Goal: Transaction & Acquisition: Download file/media

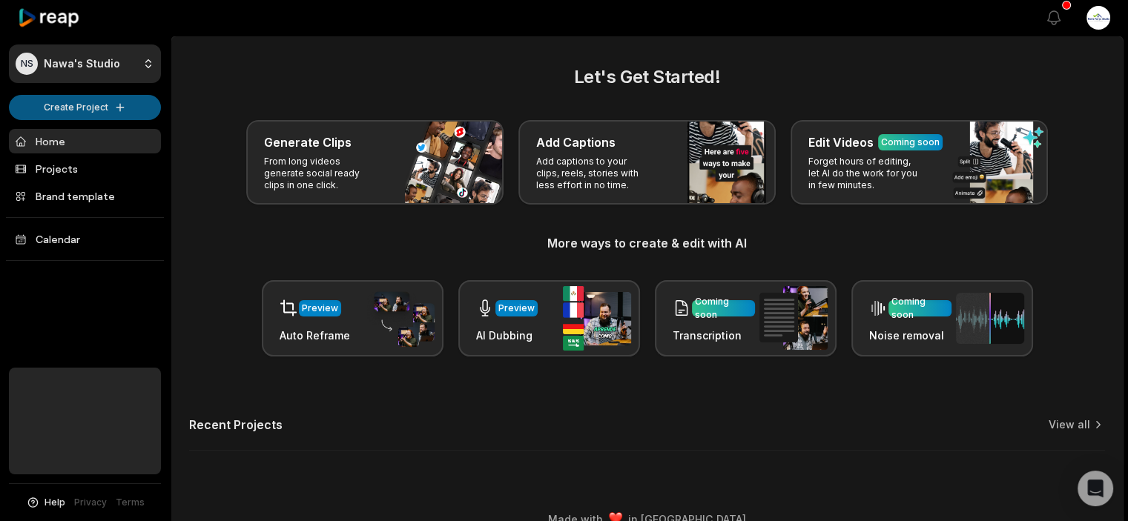
click at [109, 110] on html "NS Nawa's Studio Create Project Home Projects Brand template Calendar Help Priv…" at bounding box center [564, 260] width 1128 height 521
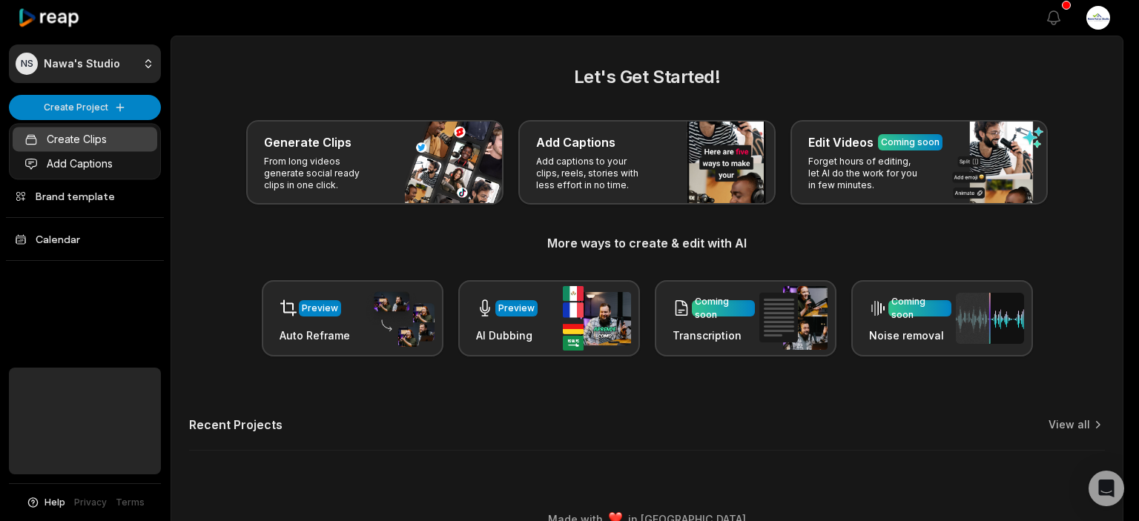
click at [97, 136] on link "Create Clips" at bounding box center [85, 139] width 145 height 24
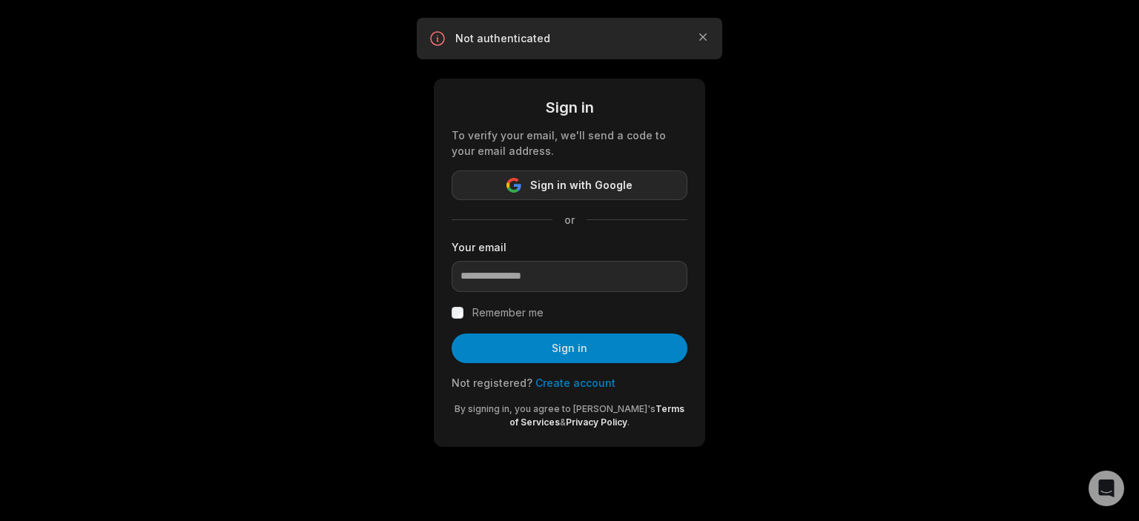
click at [590, 187] on span "Sign in with Google" at bounding box center [581, 185] width 102 height 18
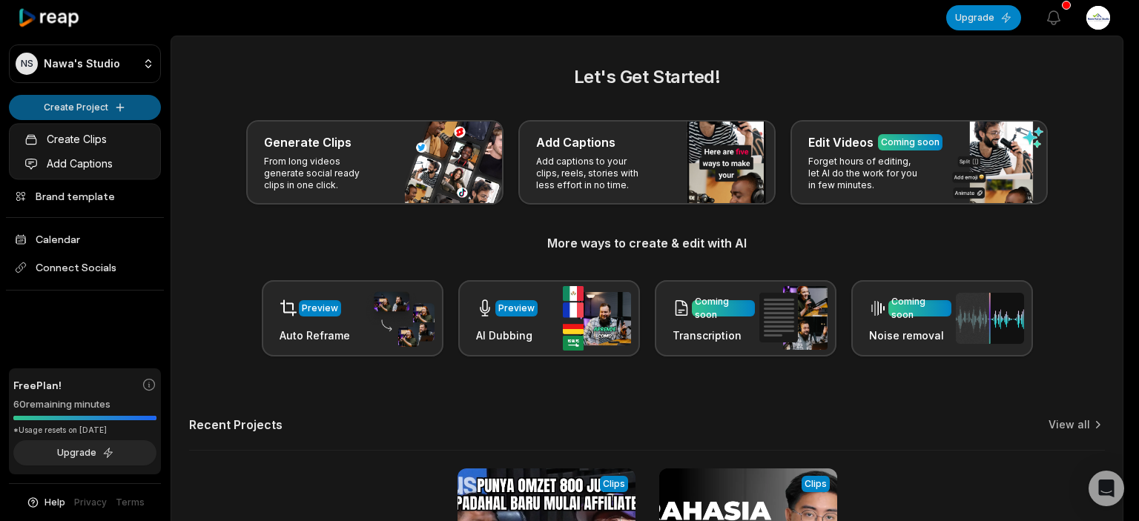
click at [104, 112] on html "[PERSON_NAME] Studio Create Project Home Projects Brand template Calendar Conne…" at bounding box center [569, 260] width 1139 height 521
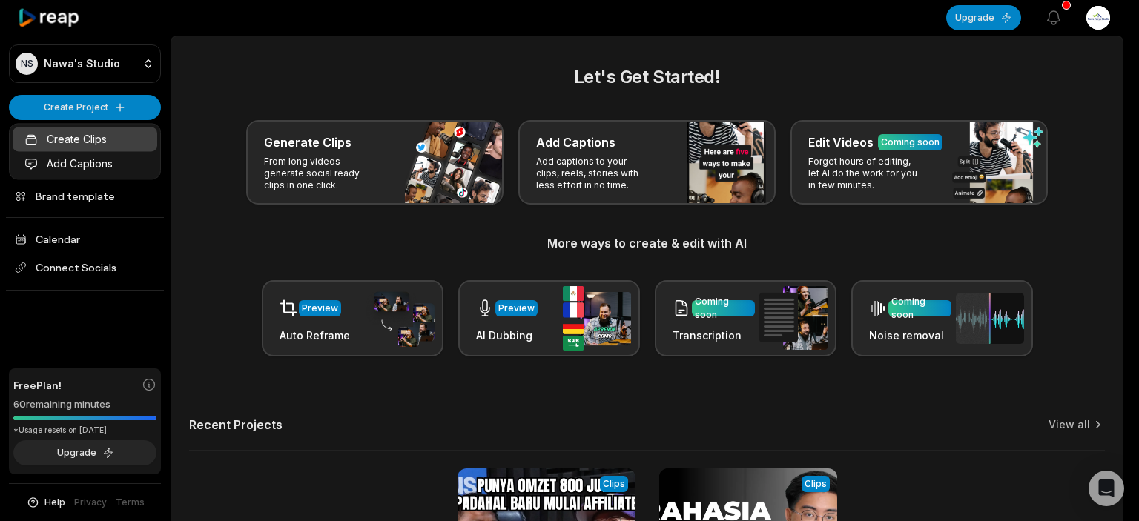
click at [99, 130] on link "Create Clips" at bounding box center [85, 139] width 145 height 24
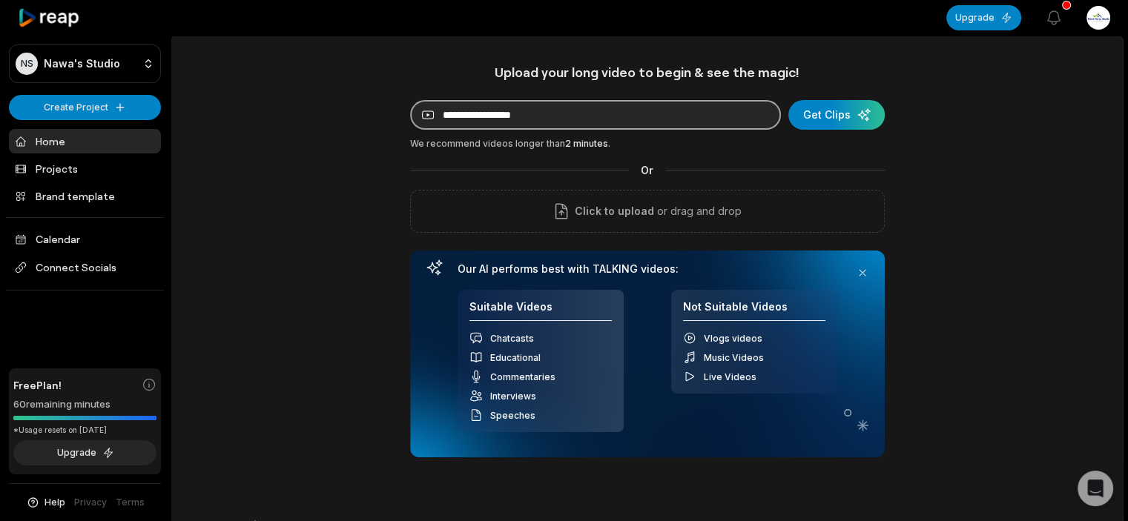
paste input "**********"
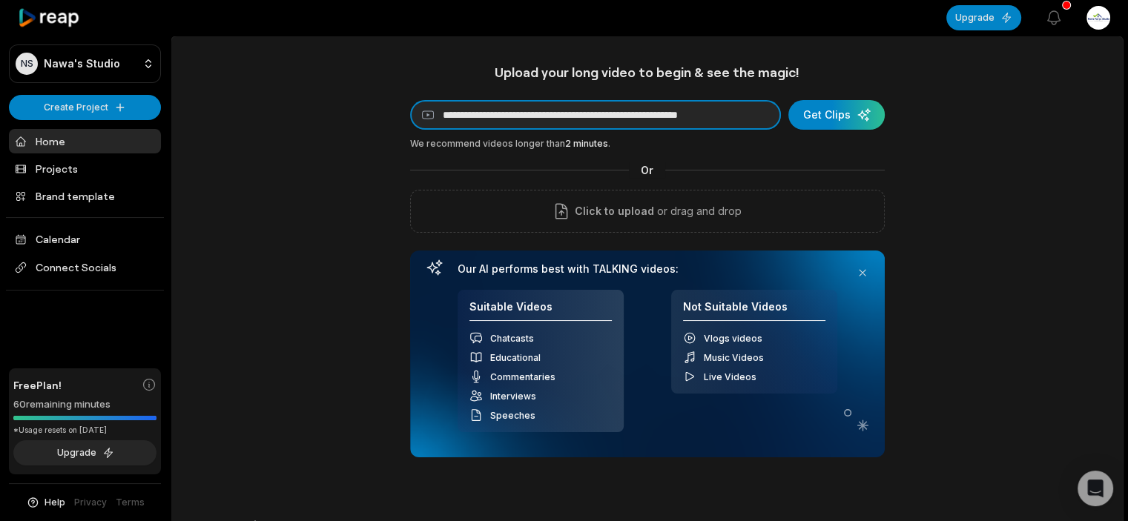
scroll to position [0, 44]
type input "**********"
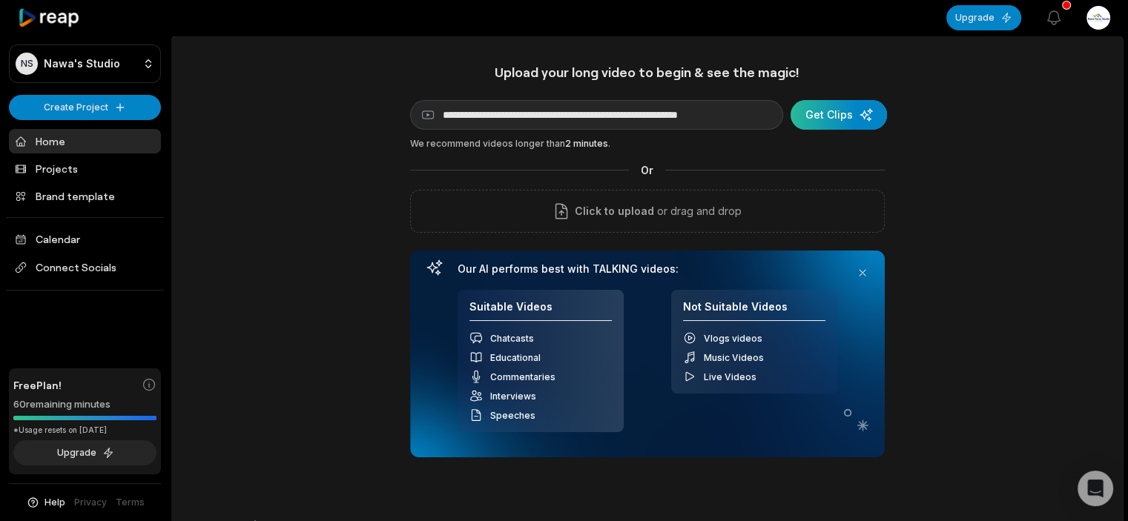
click at [845, 110] on div "submit" at bounding box center [838, 115] width 96 height 30
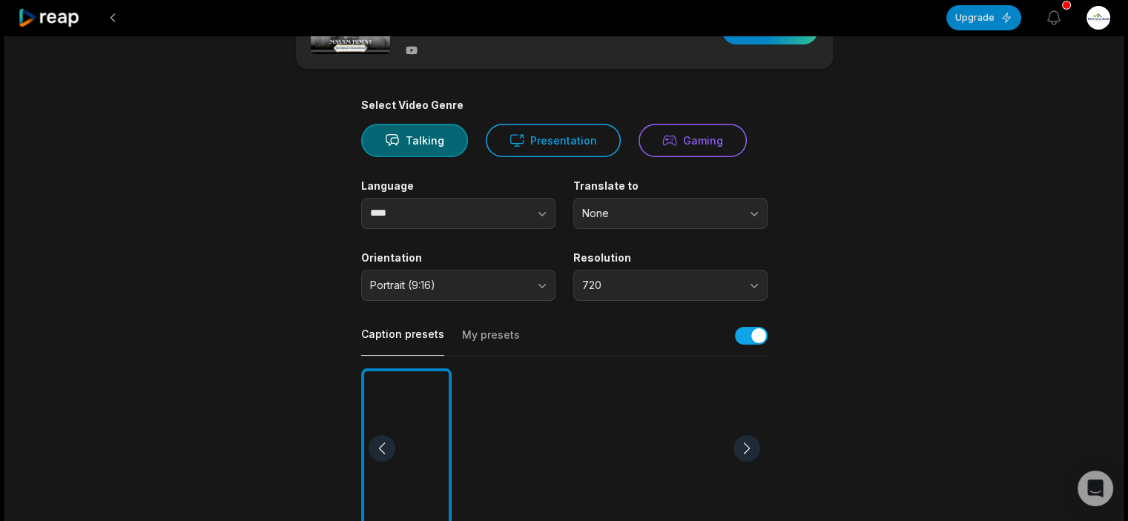
scroll to position [222, 0]
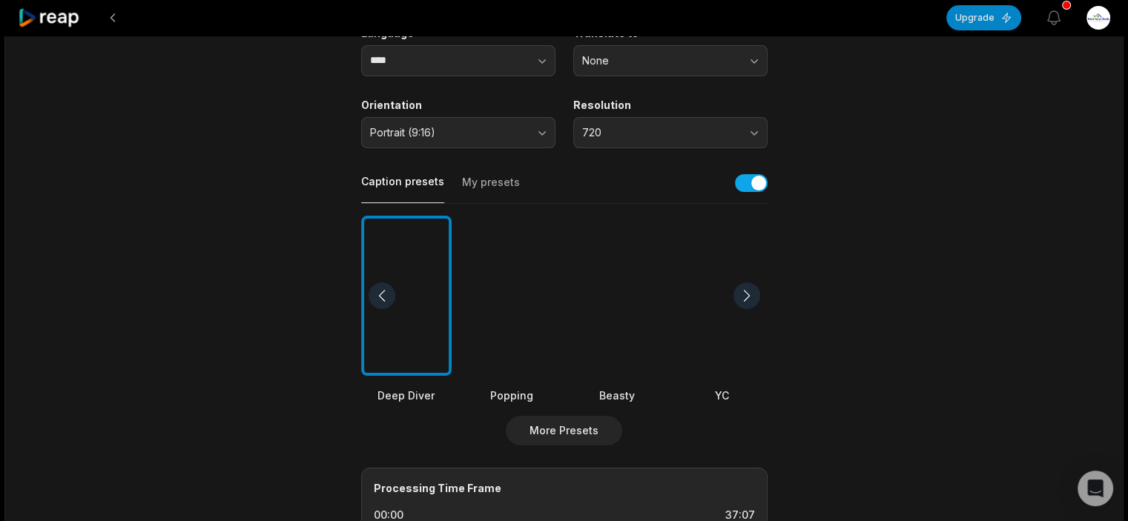
click at [747, 299] on div at bounding box center [746, 295] width 27 height 27
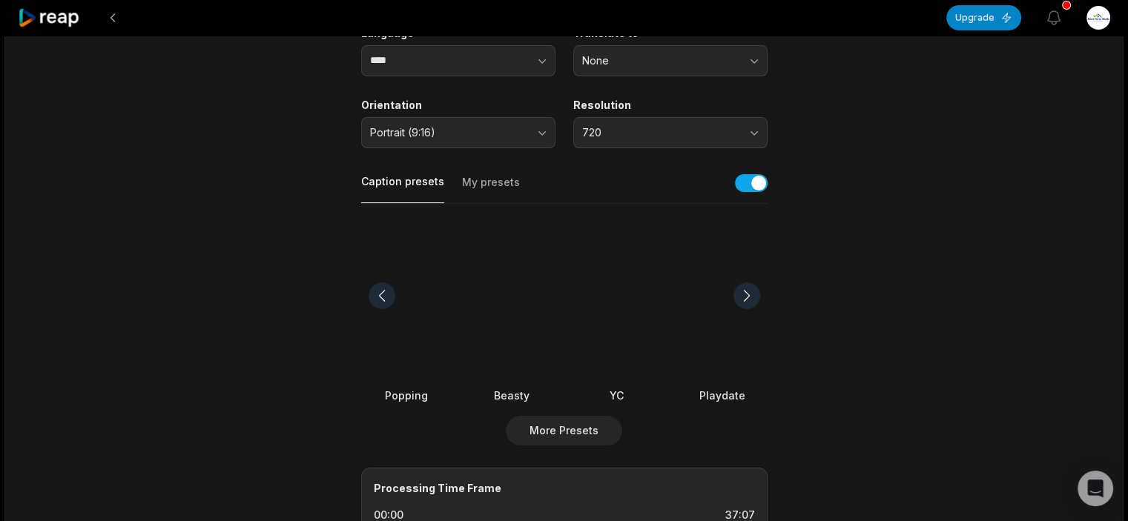
click at [747, 299] on div at bounding box center [746, 295] width 27 height 27
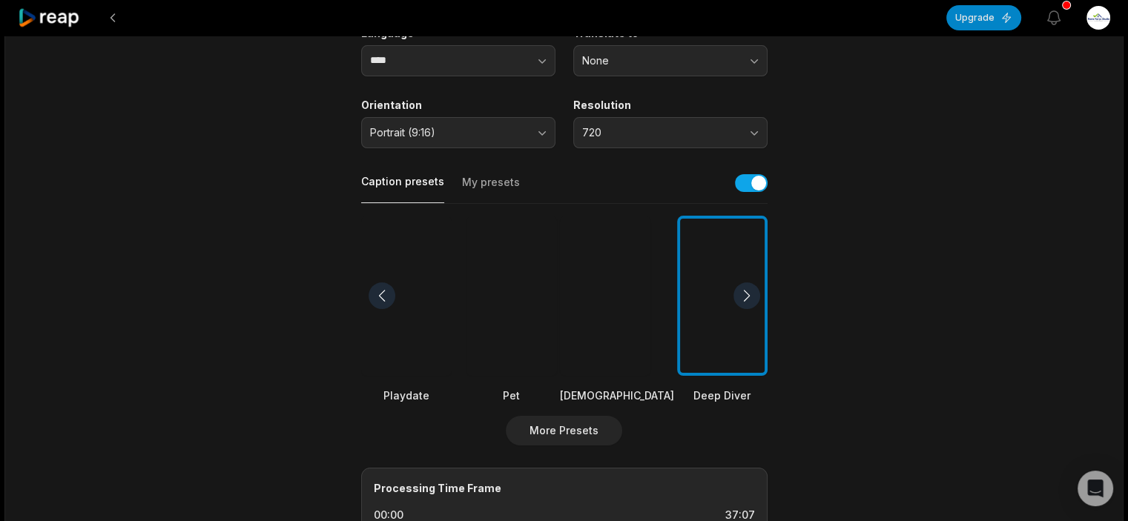
click at [747, 299] on div at bounding box center [746, 295] width 27 height 27
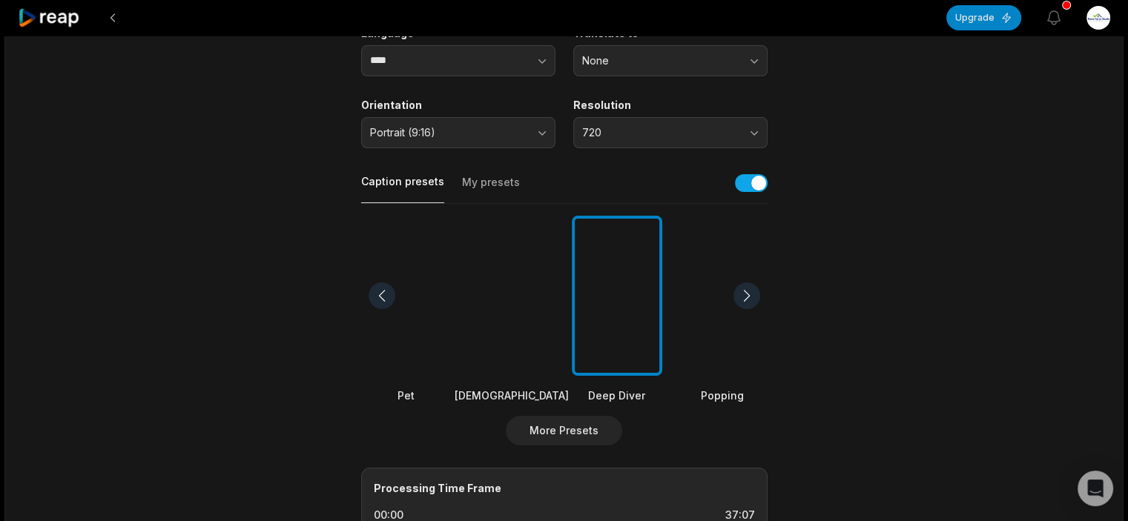
click at [747, 299] on div at bounding box center [746, 295] width 27 height 27
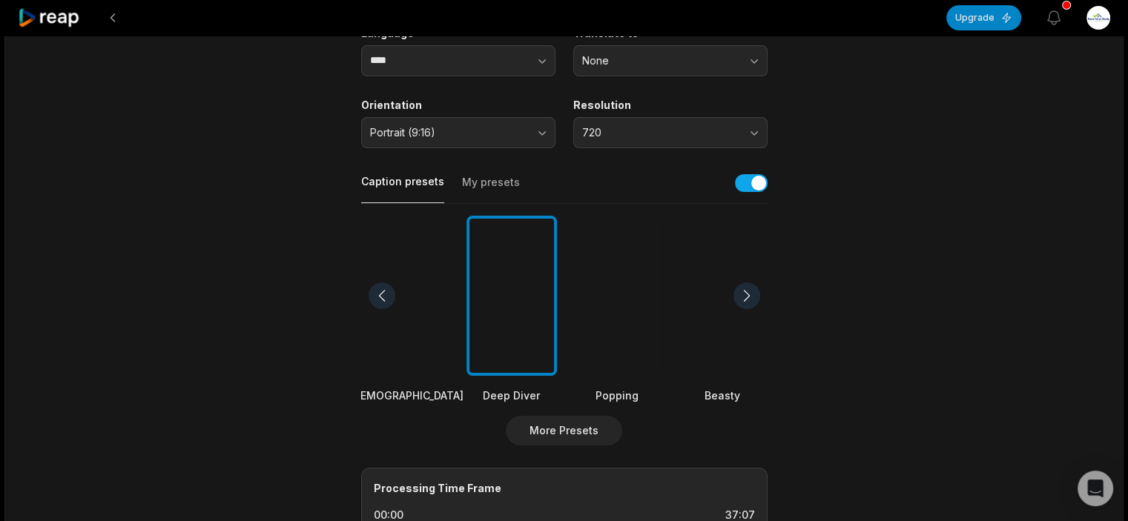
click at [747, 299] on div at bounding box center [746, 295] width 27 height 27
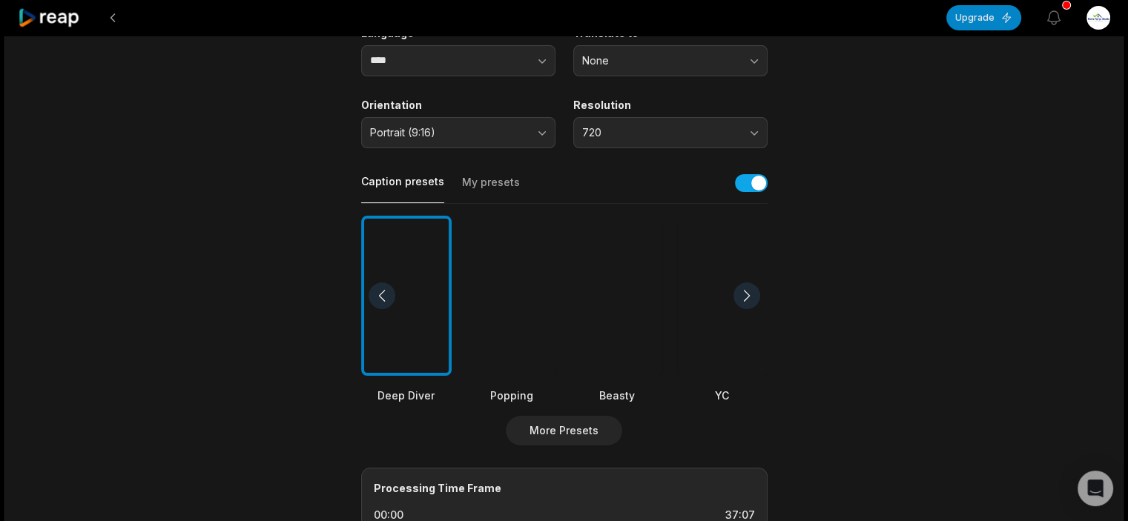
click at [747, 299] on div at bounding box center [746, 295] width 27 height 27
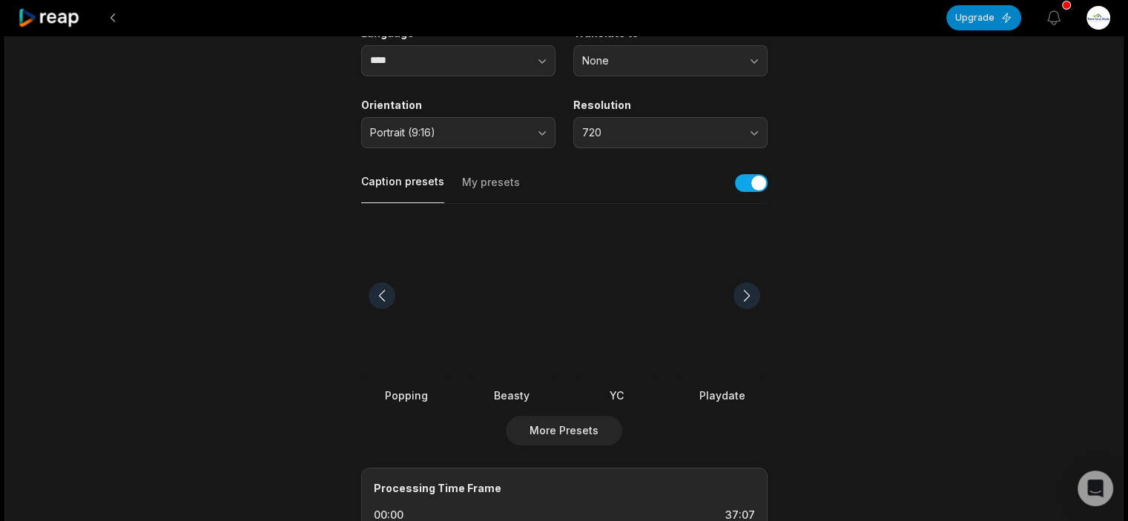
click at [747, 299] on div at bounding box center [746, 295] width 27 height 27
click at [376, 297] on div at bounding box center [381, 295] width 27 height 27
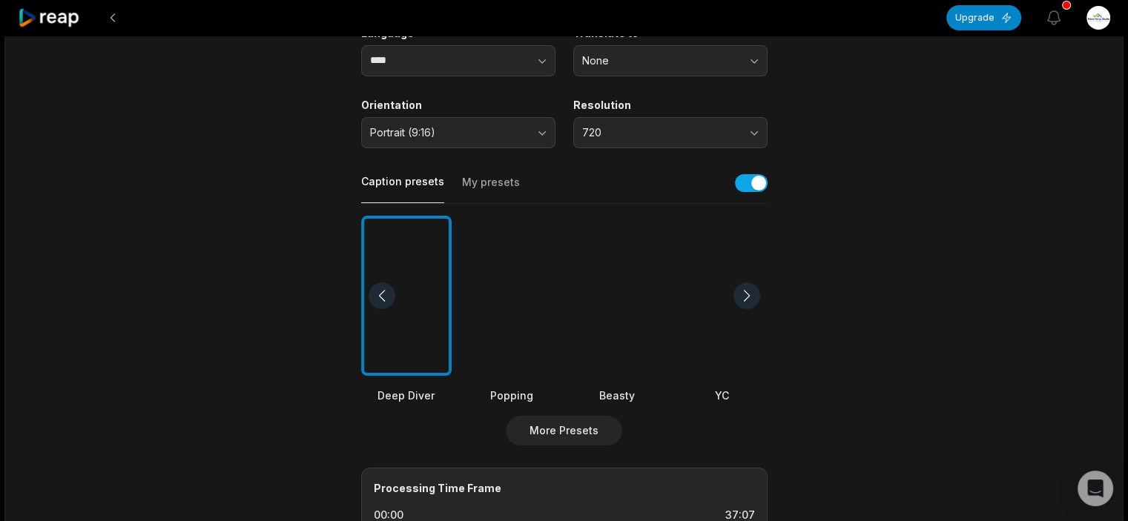
click at [376, 297] on div at bounding box center [381, 295] width 27 height 27
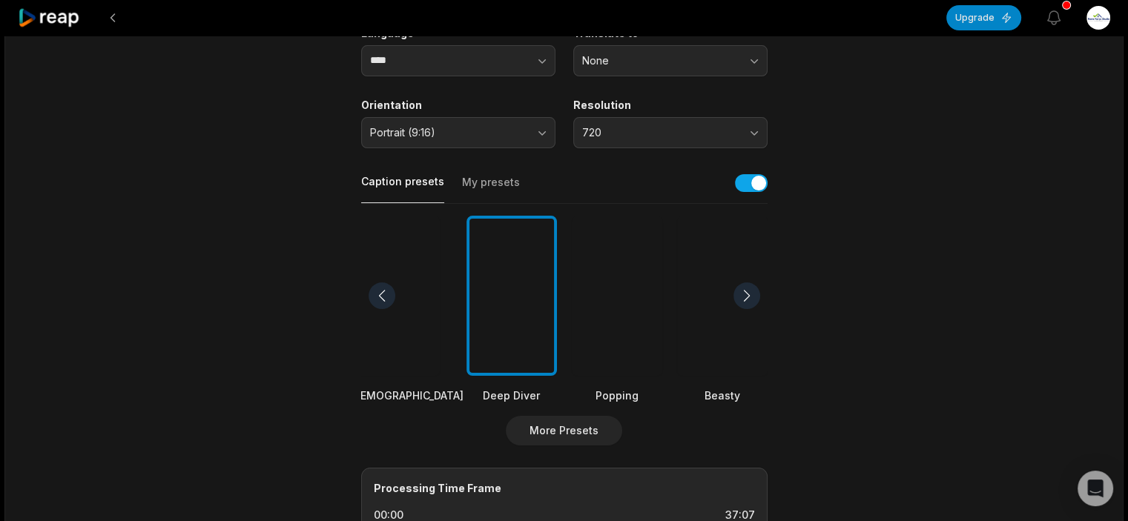
click at [376, 297] on div at bounding box center [381, 295] width 27 height 27
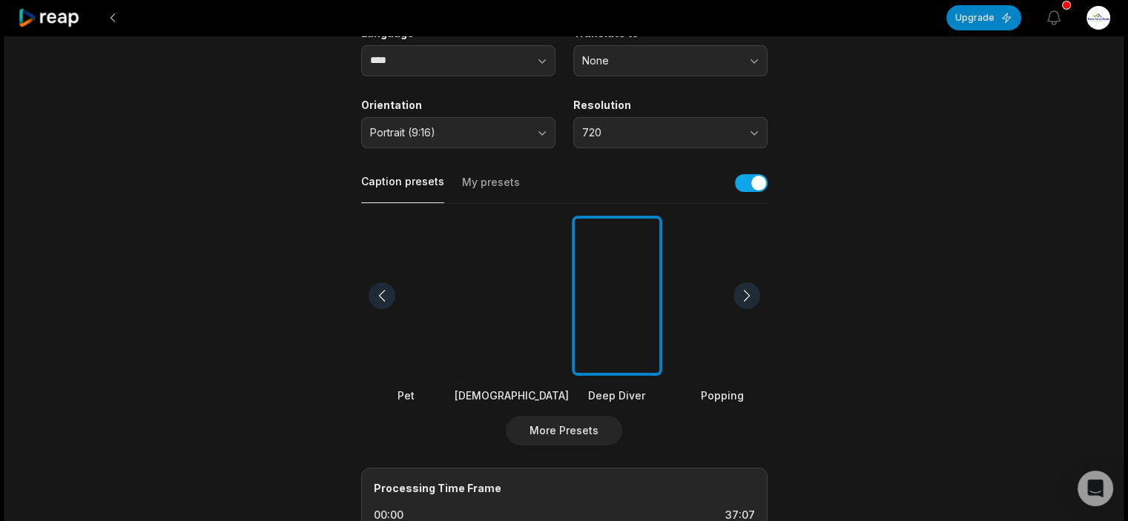
click at [376, 297] on div at bounding box center [381, 295] width 27 height 27
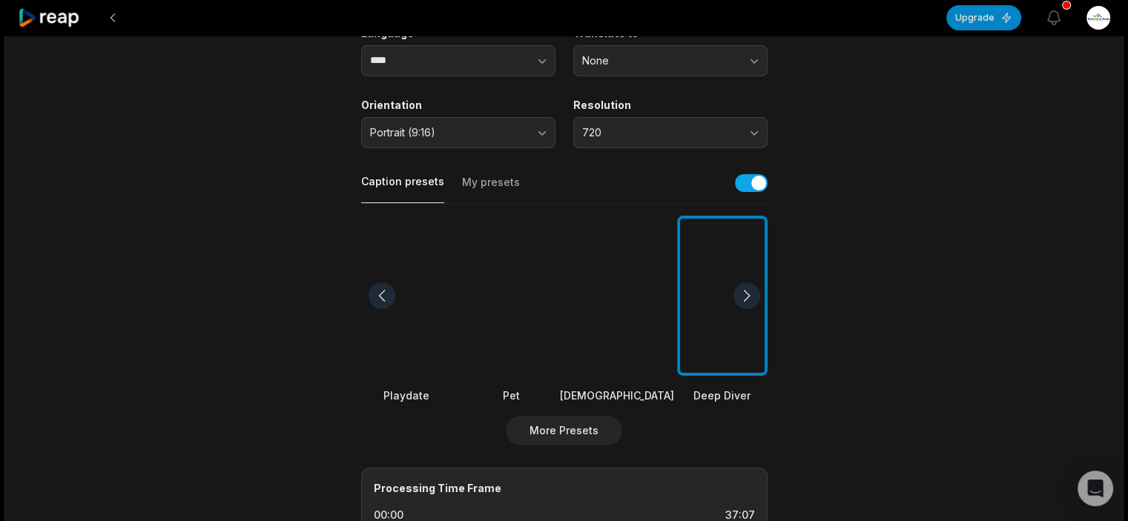
click at [376, 297] on div at bounding box center [381, 295] width 27 height 27
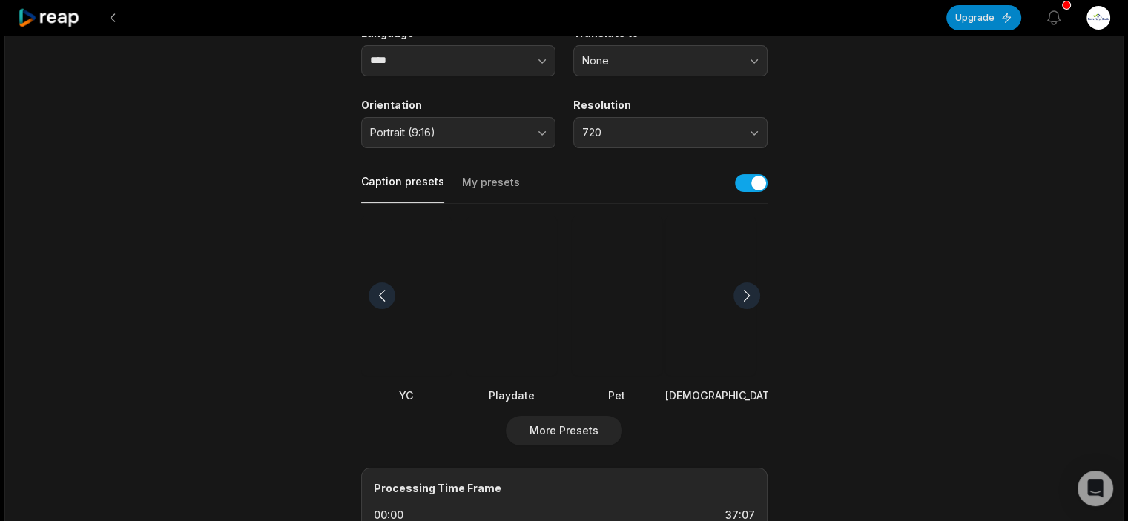
click at [377, 297] on div at bounding box center [381, 295] width 27 height 27
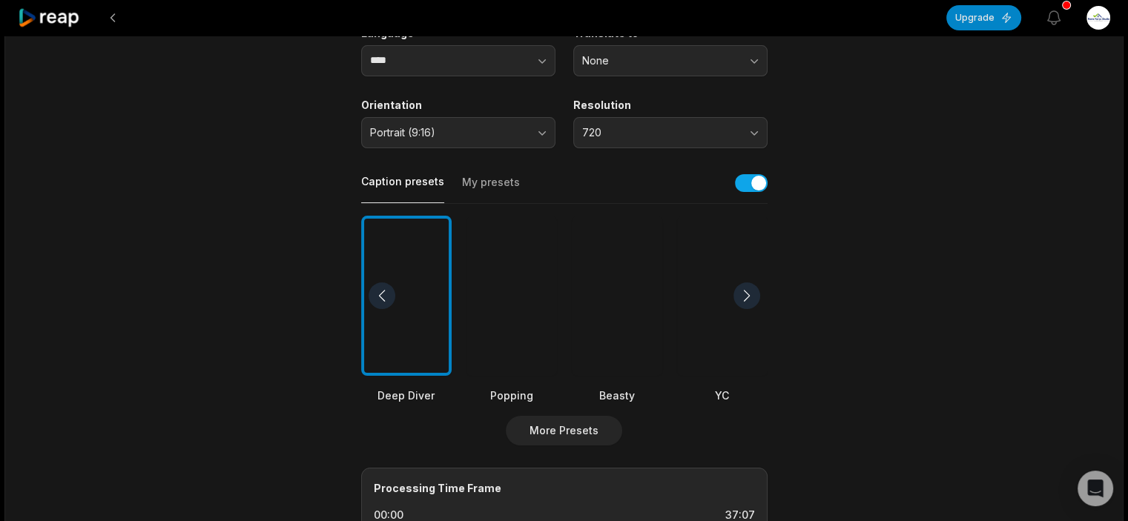
click at [377, 297] on div at bounding box center [381, 295] width 27 height 27
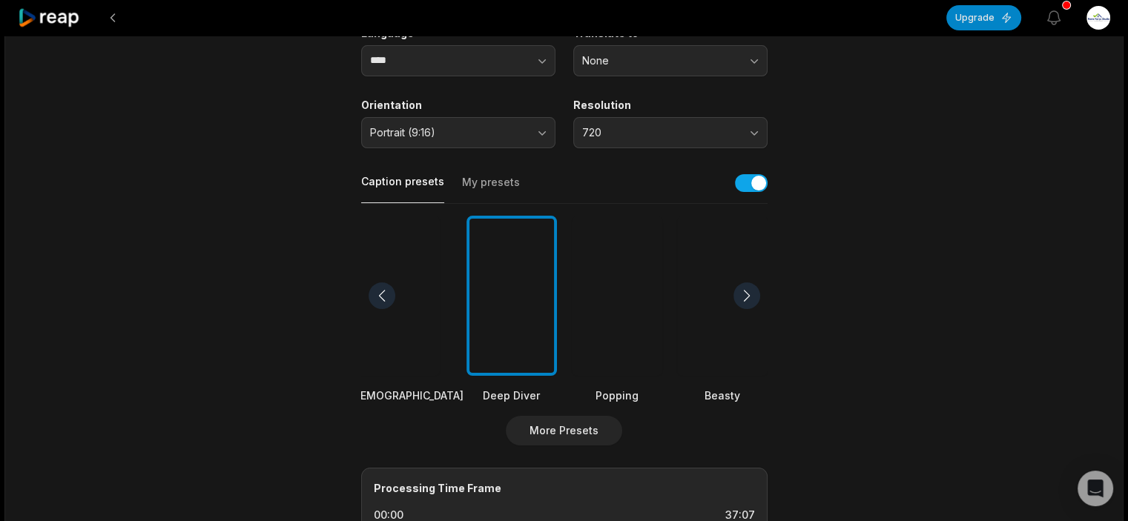
click at [377, 297] on div at bounding box center [381, 295] width 27 height 27
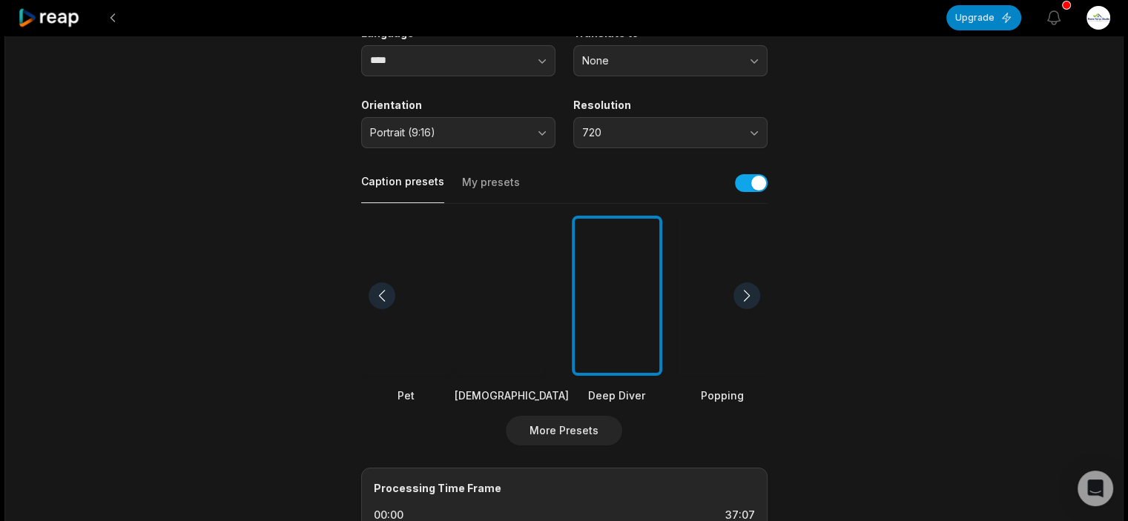
click at [377, 297] on div at bounding box center [381, 295] width 27 height 27
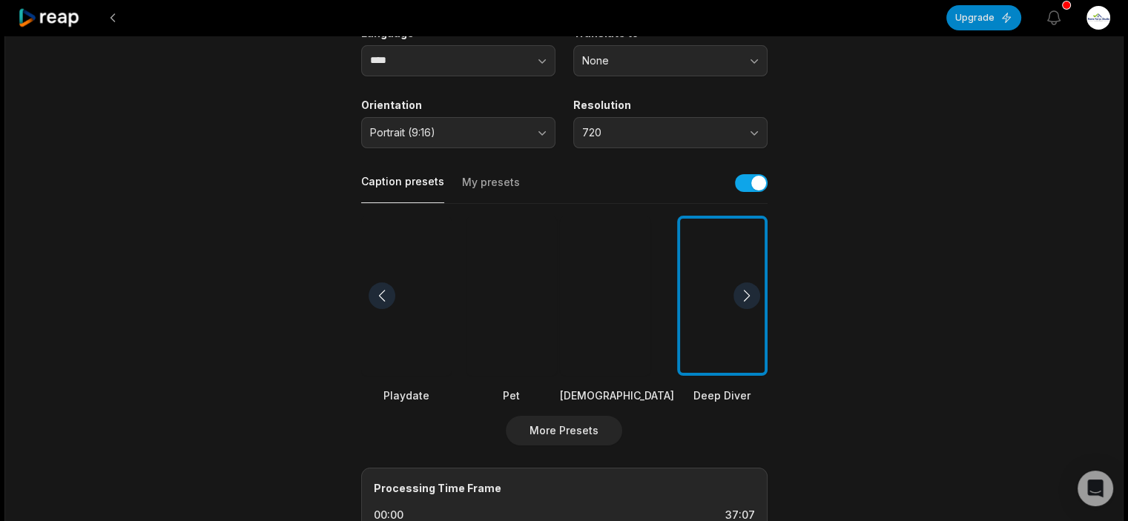
click at [507, 311] on div at bounding box center [511, 296] width 90 height 161
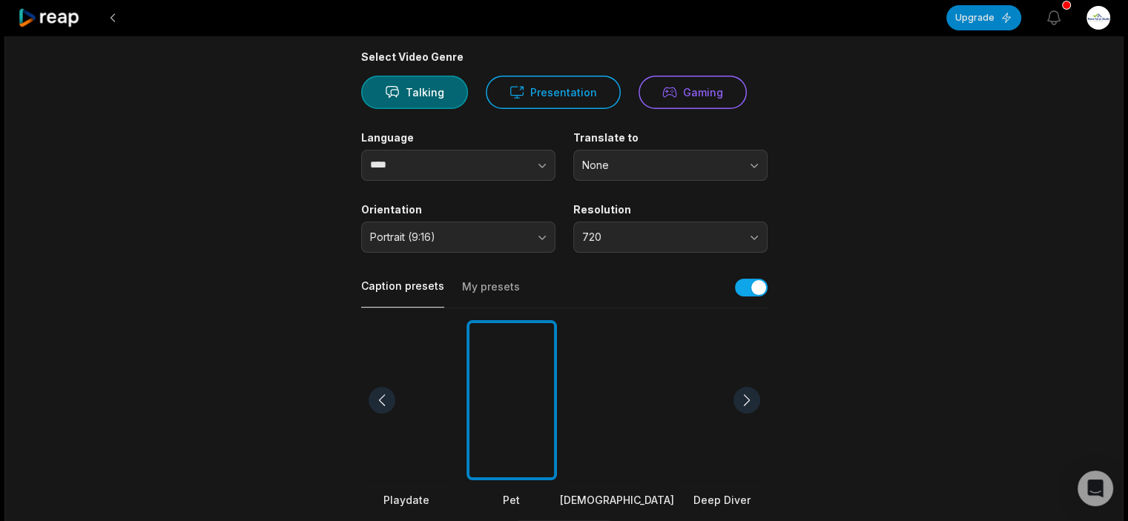
scroll to position [0, 0]
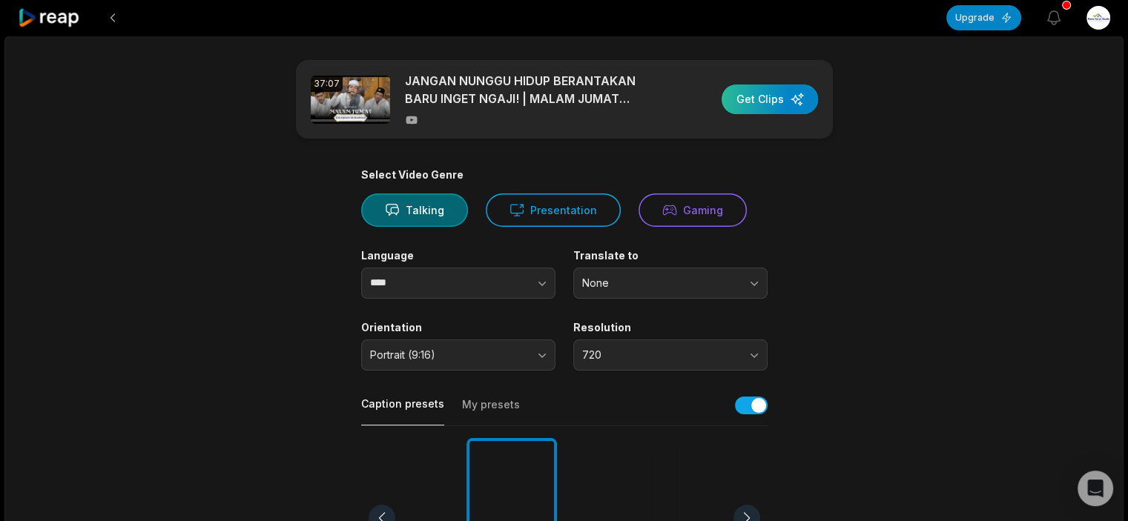
click at [780, 100] on div "button" at bounding box center [769, 100] width 96 height 30
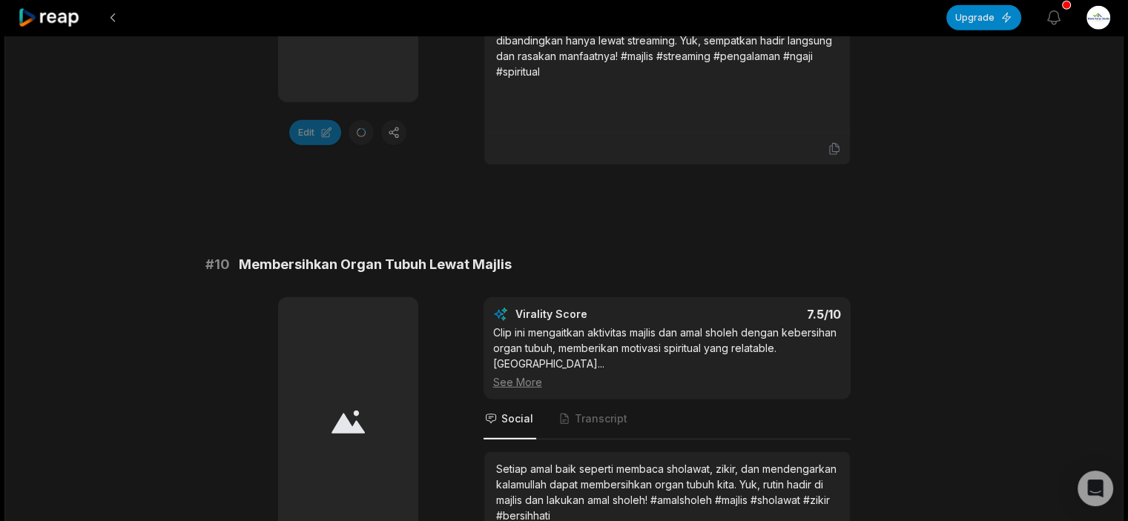
scroll to position [4223, 0]
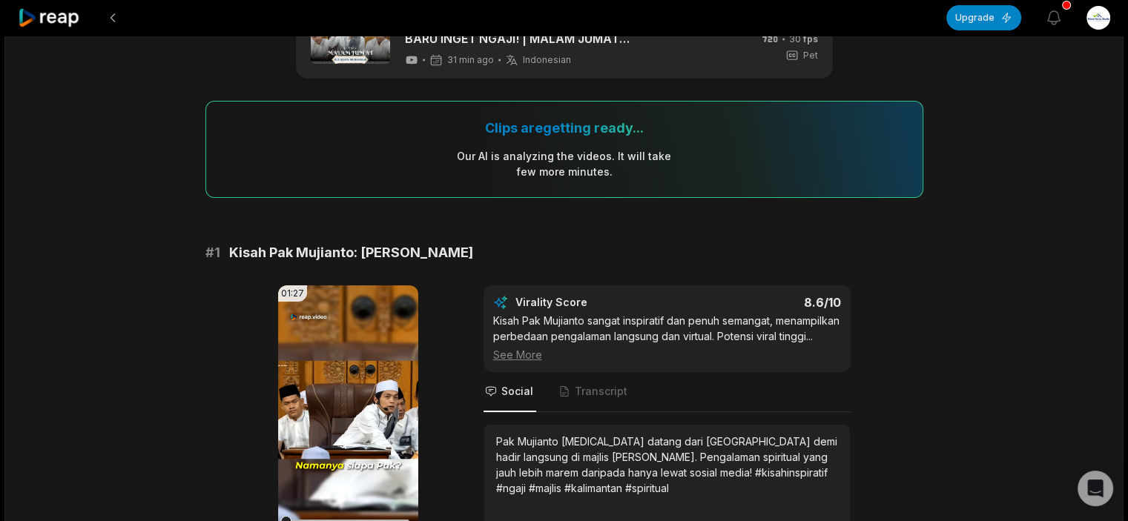
scroll to position [148, 0]
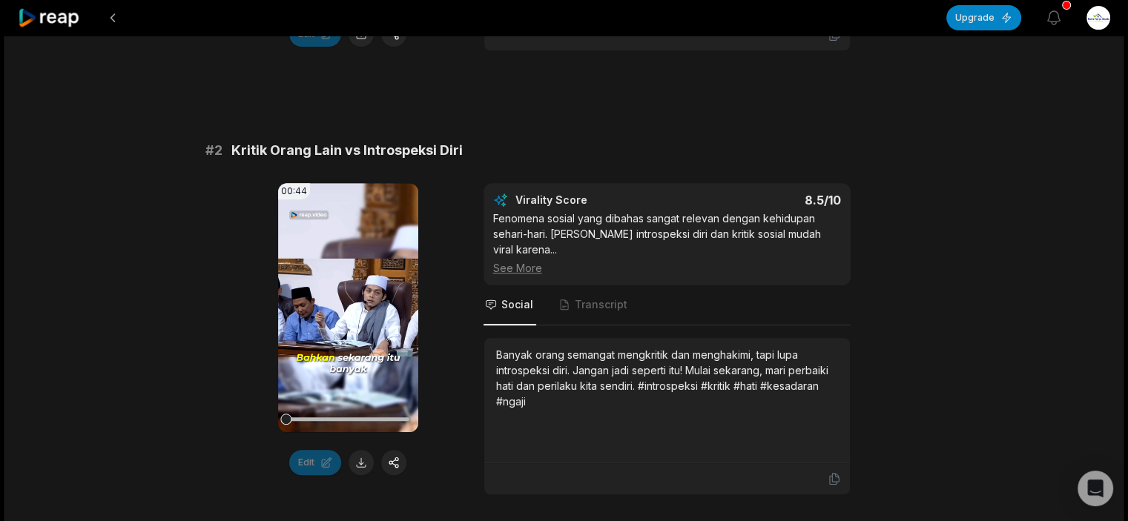
scroll to position [593, 0]
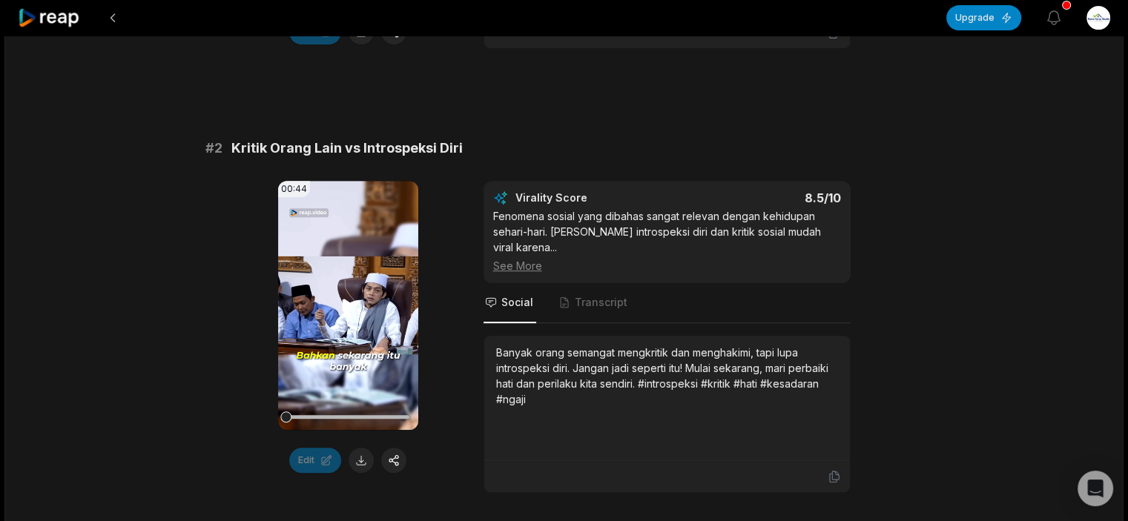
click at [345, 312] on icon at bounding box center [348, 306] width 11 height 13
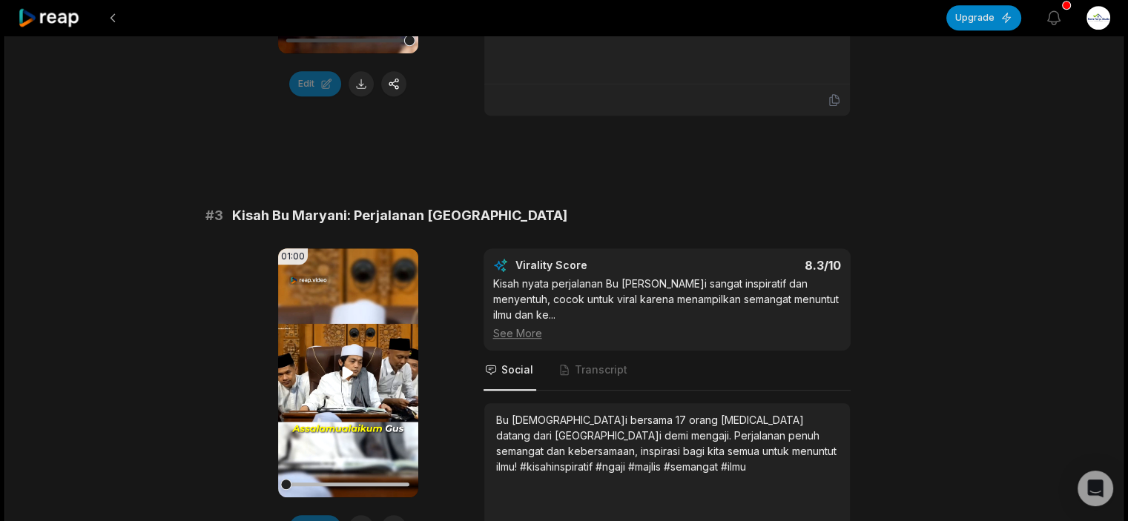
scroll to position [1112, 0]
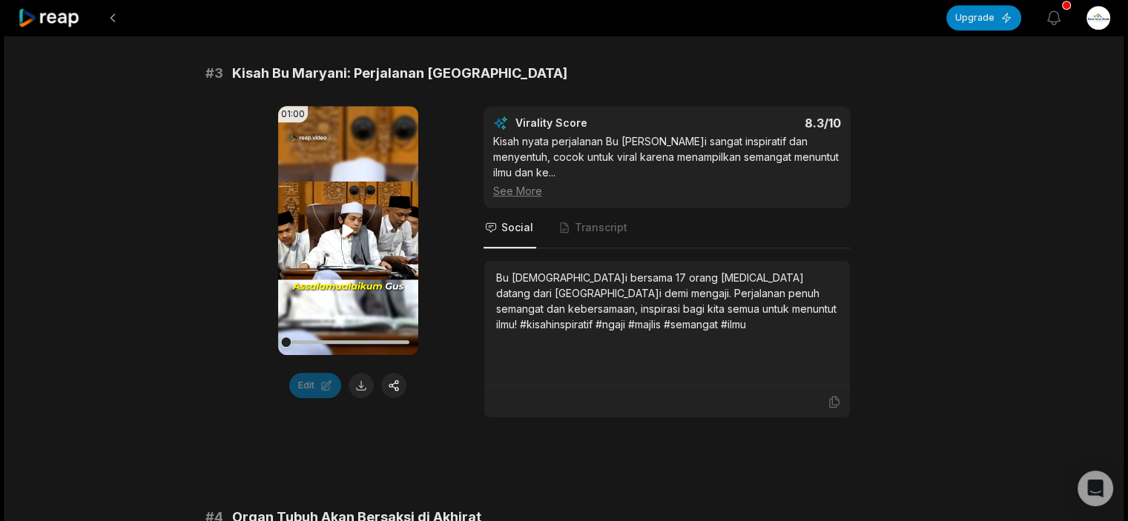
click at [349, 237] on icon at bounding box center [348, 231] width 11 height 13
click at [346, 239] on icon at bounding box center [348, 231] width 18 height 18
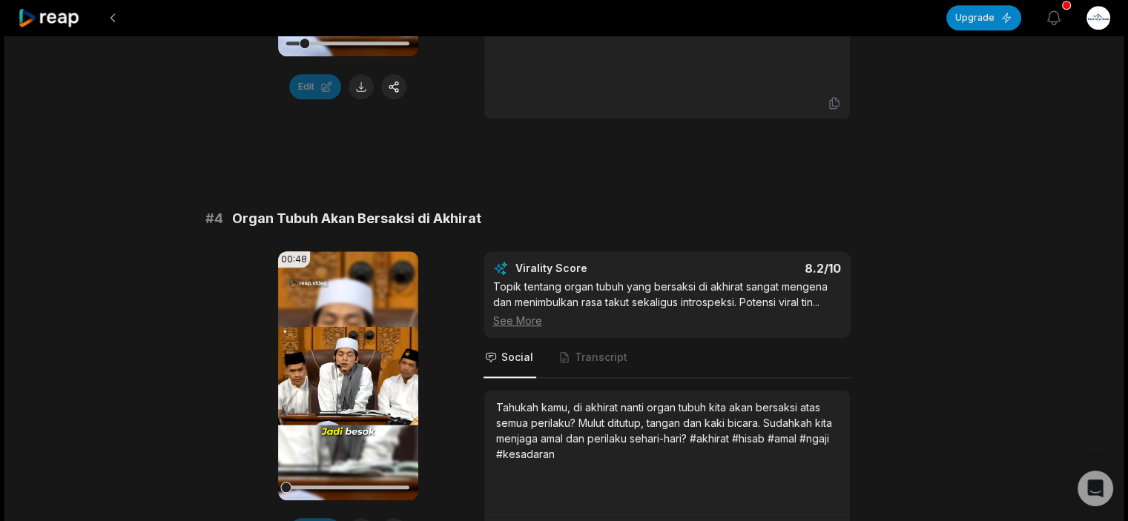
scroll to position [1483, 0]
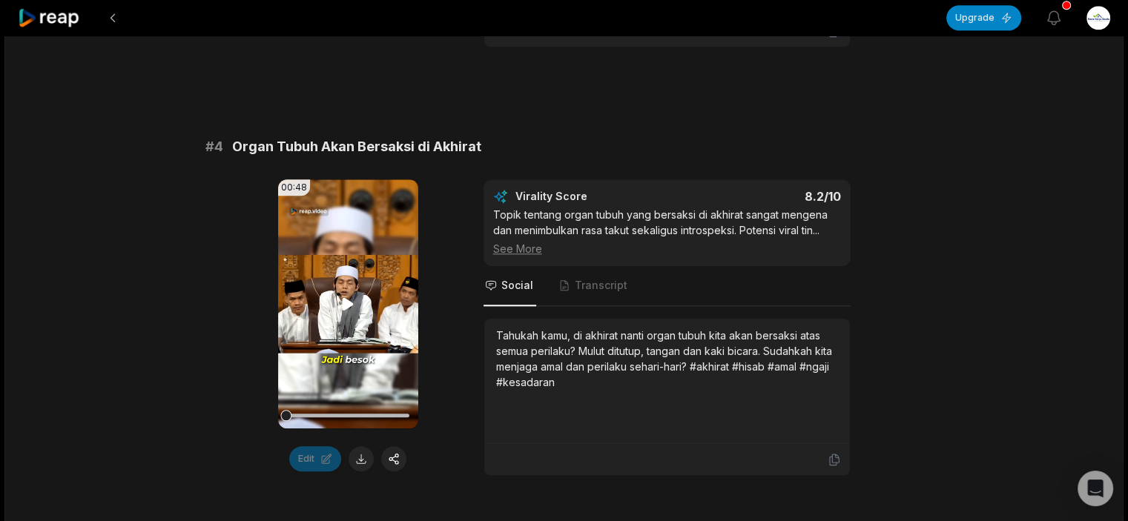
click at [342, 302] on video "Your browser does not support mp4 format." at bounding box center [348, 303] width 140 height 249
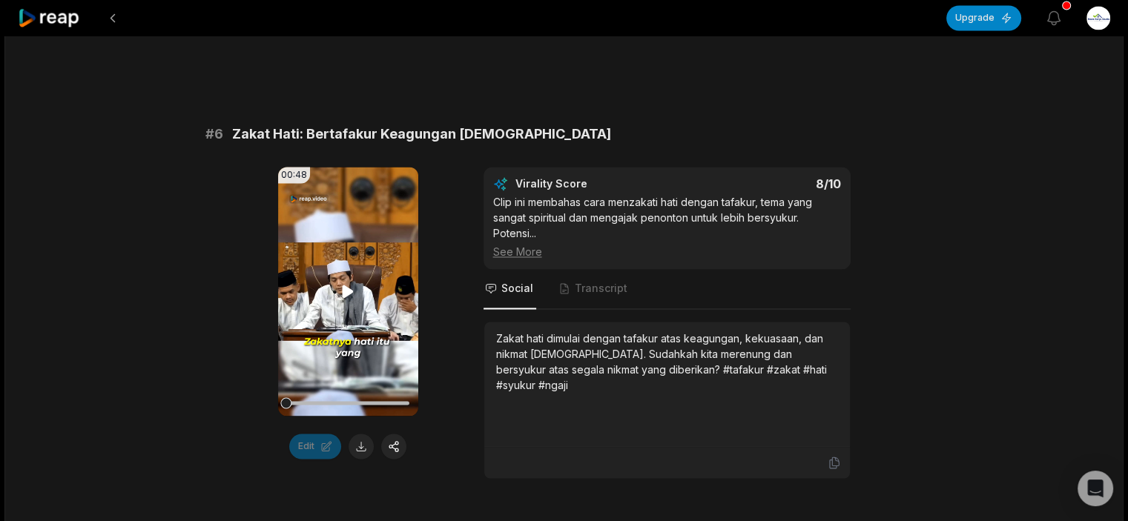
scroll to position [2373, 0]
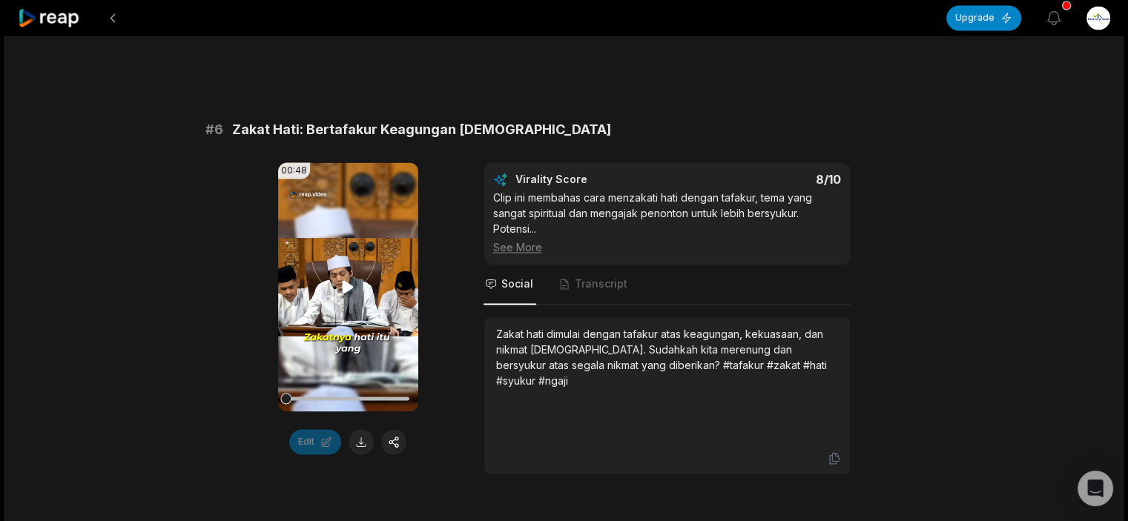
click at [351, 294] on icon at bounding box center [348, 287] width 18 height 18
click at [290, 411] on div at bounding box center [347, 399] width 123 height 26
click at [349, 296] on icon at bounding box center [348, 287] width 18 height 18
drag, startPoint x: 293, startPoint y: 410, endPoint x: 275, endPoint y: 412, distance: 17.9
click at [275, 412] on div "00:48 Your browser does not support mp4 format. Edit Virality Score 8 /10 Clip …" at bounding box center [564, 318] width 718 height 312
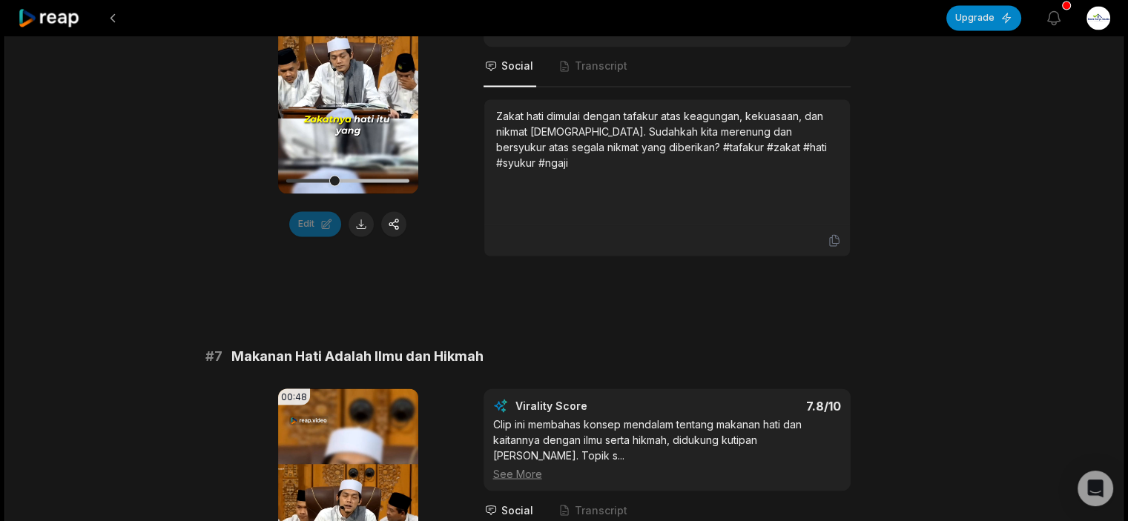
scroll to position [2521, 0]
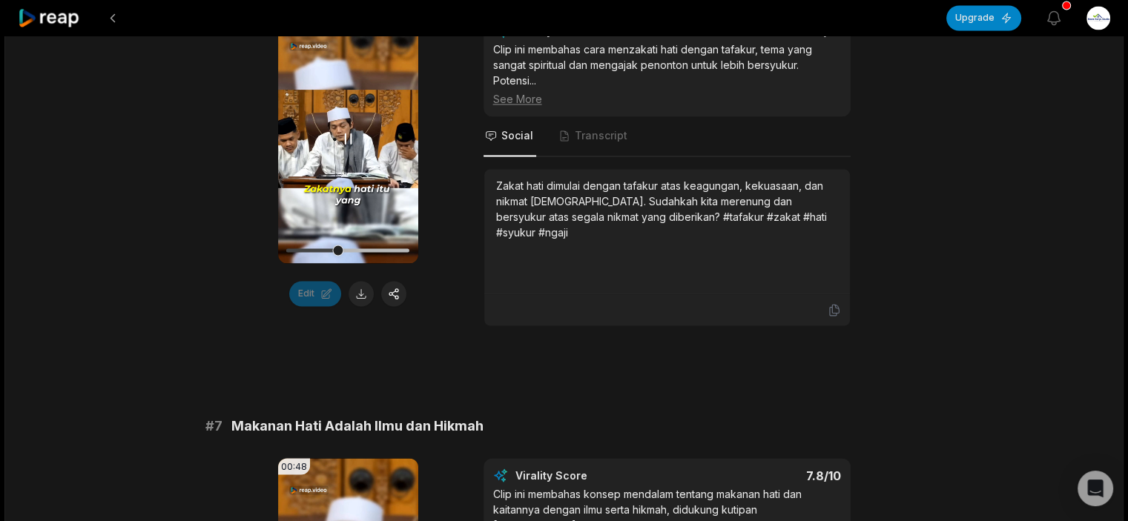
click at [350, 148] on icon at bounding box center [348, 139] width 18 height 18
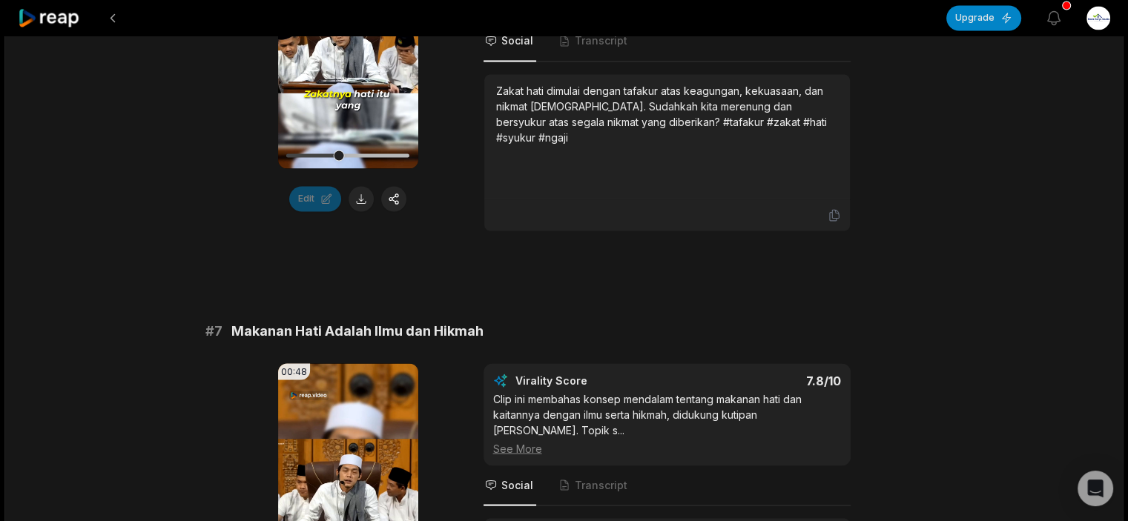
scroll to position [2817, 0]
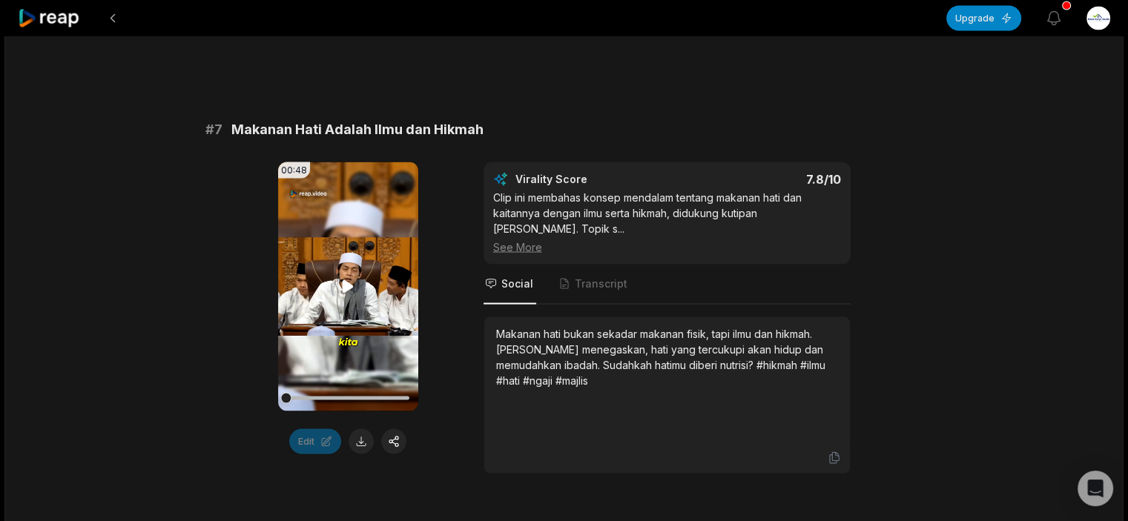
click at [341, 295] on icon at bounding box center [348, 286] width 18 height 18
click at [352, 295] on icon at bounding box center [348, 286] width 18 height 18
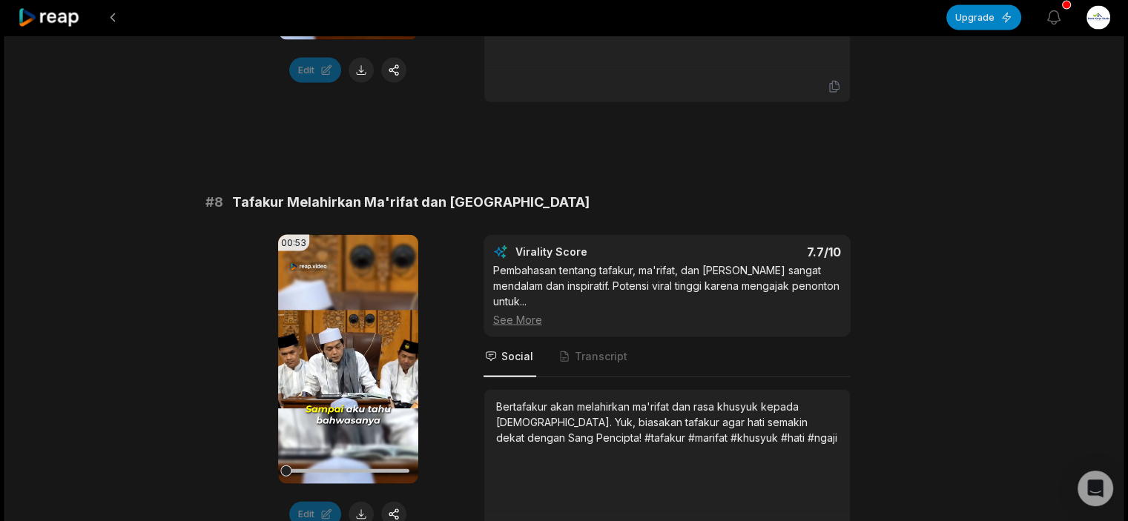
scroll to position [3262, 0]
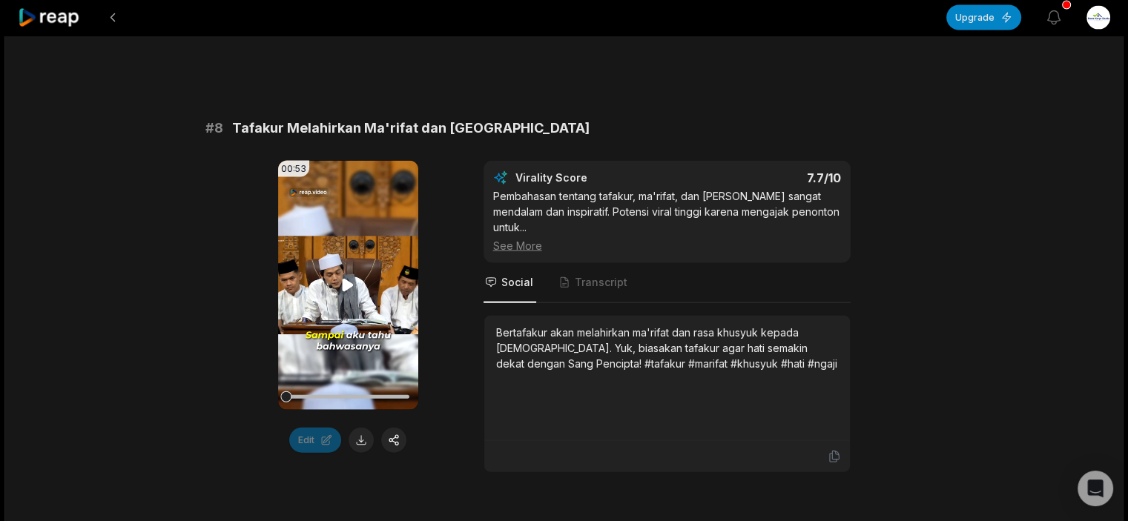
click at [354, 294] on icon at bounding box center [348, 286] width 18 height 18
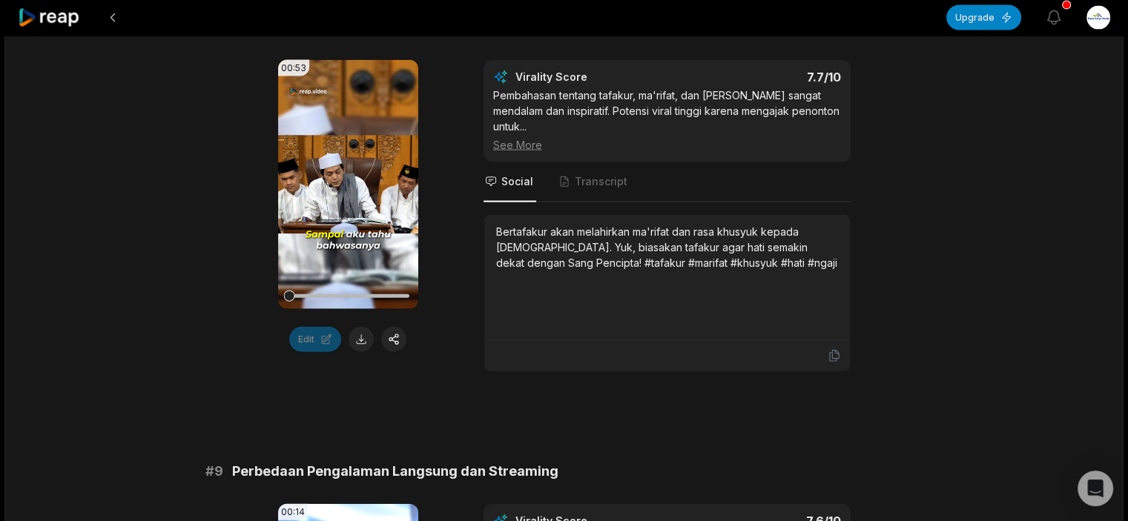
scroll to position [3485, 0]
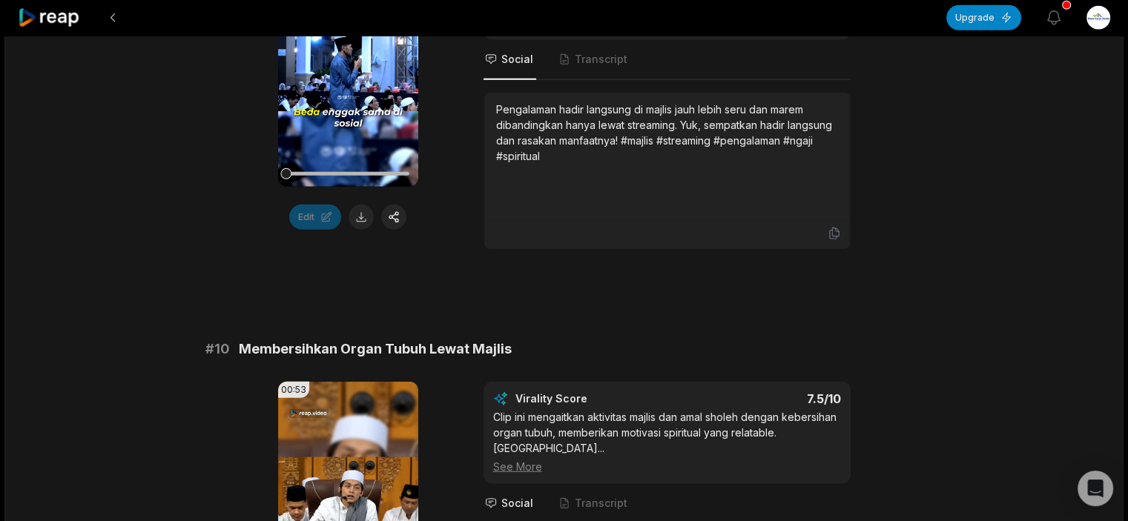
scroll to position [4152, 0]
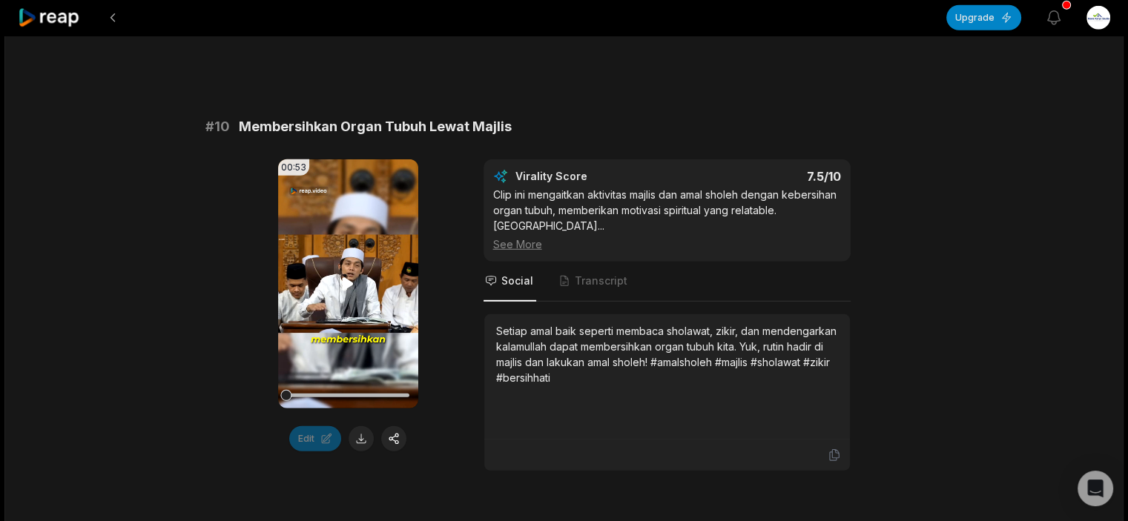
click at [343, 275] on icon at bounding box center [348, 284] width 18 height 18
click at [347, 277] on icon at bounding box center [348, 284] width 18 height 18
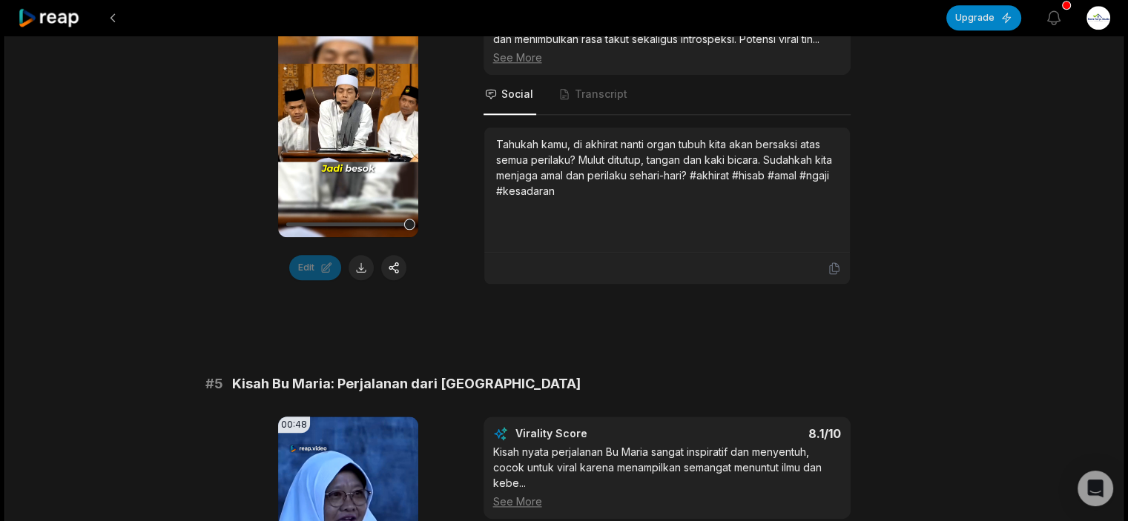
scroll to position [1483, 0]
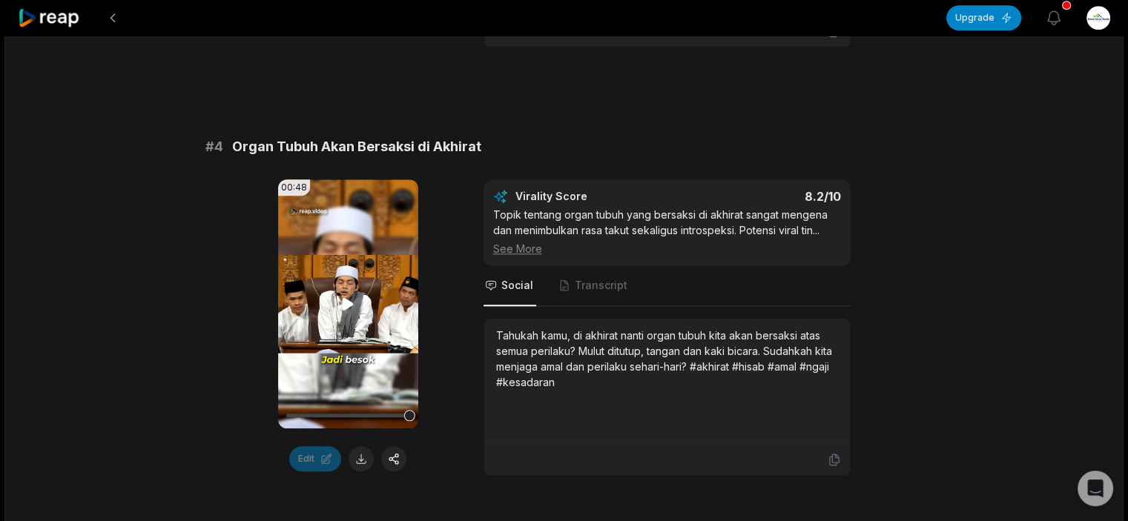
click at [363, 310] on video "Your browser does not support mp4 format." at bounding box center [348, 303] width 140 height 249
click at [353, 472] on button at bounding box center [360, 458] width 25 height 25
click at [334, 314] on video "Your browser does not support mp4 format." at bounding box center [348, 303] width 140 height 249
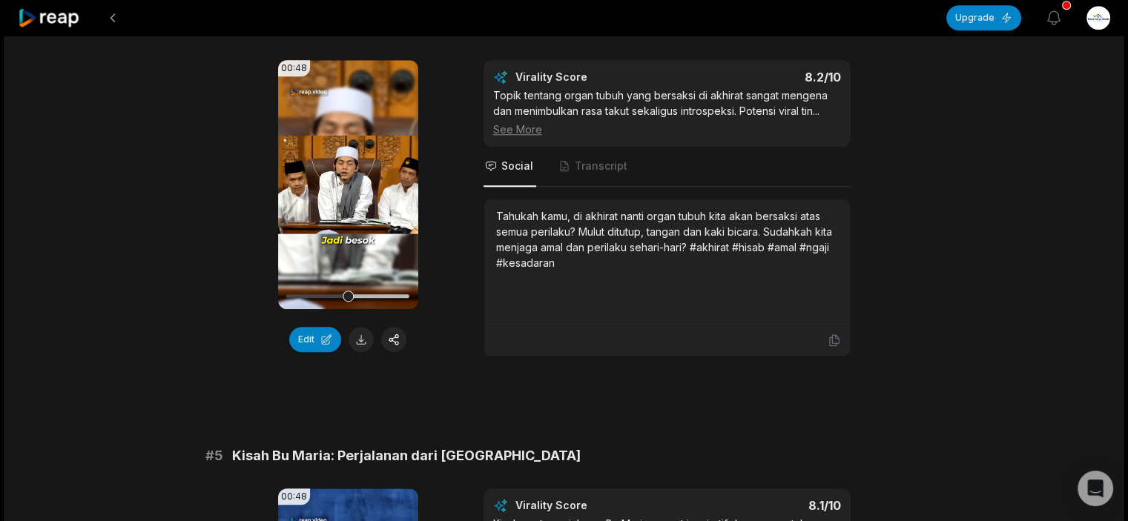
scroll to position [1363, 0]
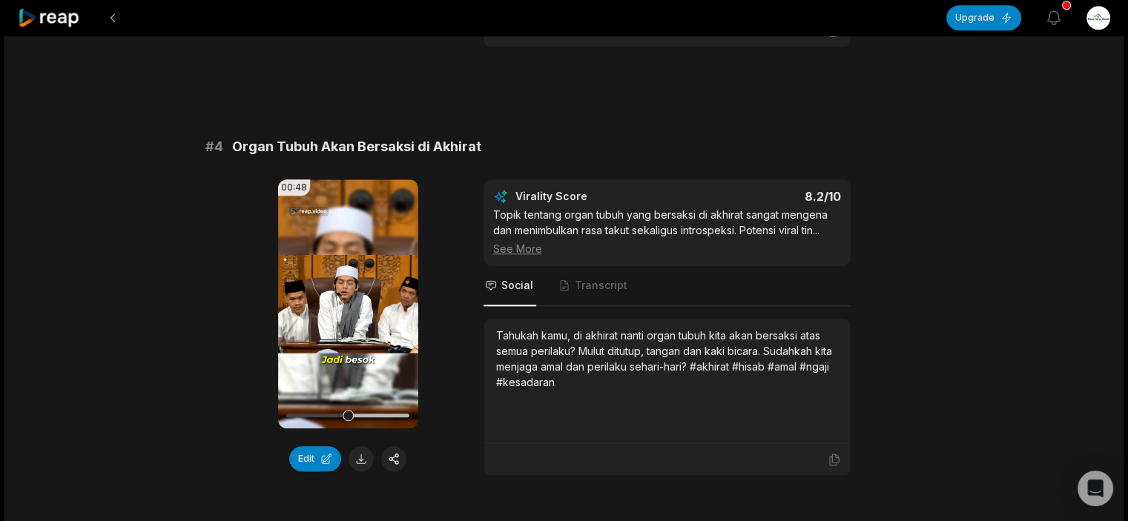
scroll to position [1363, 0]
